Goal: Book appointment/travel/reservation

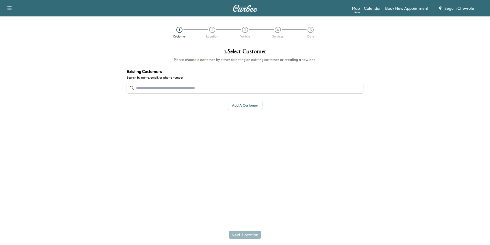
click at [368, 11] on link "Calendar" at bounding box center [372, 8] width 17 height 6
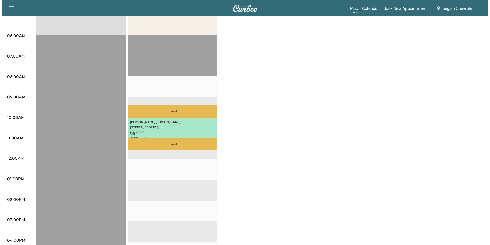
scroll to position [103, 0]
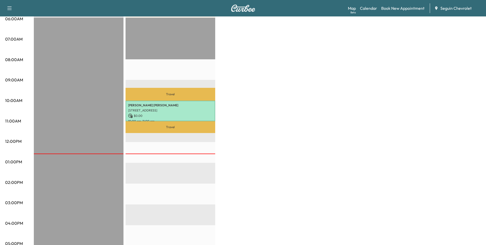
click at [180, 116] on p "$ 0.00" at bounding box center [170, 115] width 85 height 5
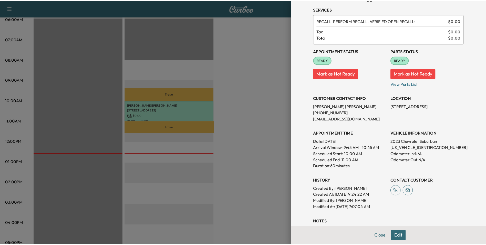
scroll to position [51, 0]
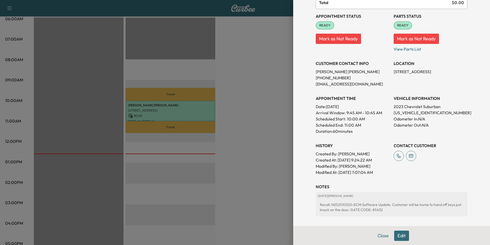
click at [265, 146] on div at bounding box center [245, 122] width 490 height 245
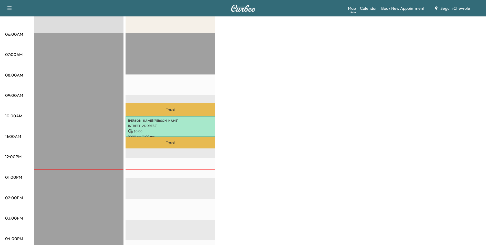
scroll to position [0, 0]
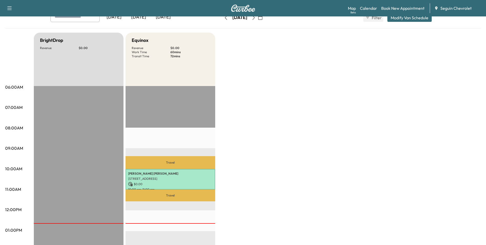
scroll to position [77, 0]
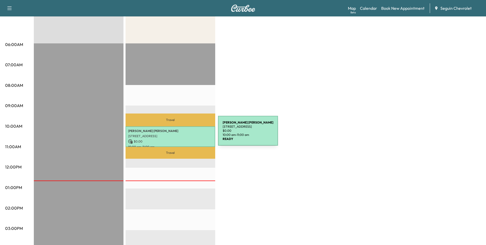
click at [180, 134] on p "[STREET_ADDRESS]" at bounding box center [170, 136] width 85 height 4
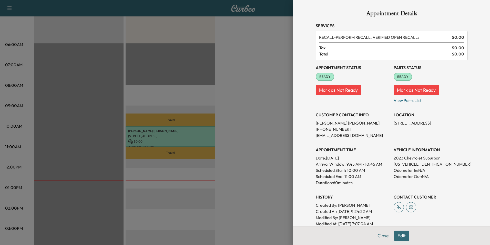
click at [180, 108] on div at bounding box center [245, 122] width 490 height 245
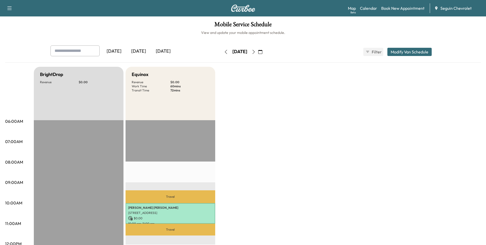
scroll to position [0, 0]
click at [258, 50] on button "button" at bounding box center [254, 52] width 9 height 8
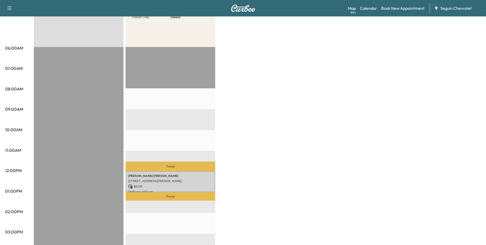
scroll to position [77, 0]
